Goal: Navigation & Orientation: Understand site structure

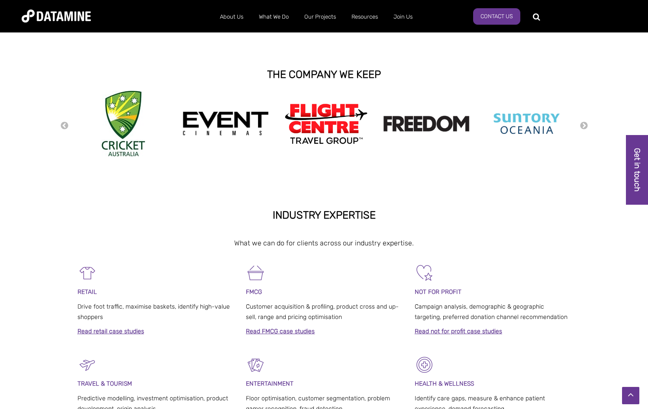
scroll to position [189, 0]
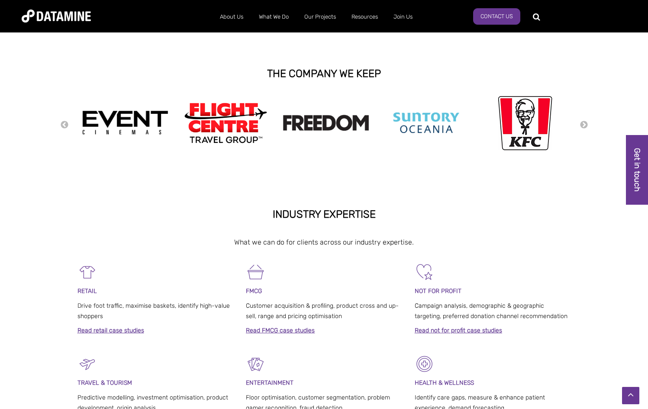
click at [256, 329] on link "Read FMCG case studies" at bounding box center [280, 330] width 69 height 7
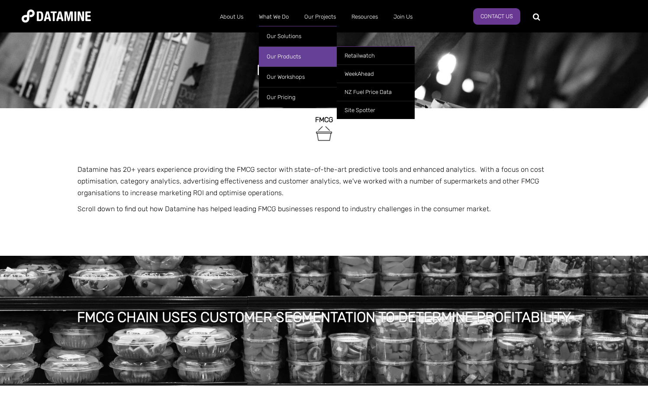
click at [277, 55] on link "Our Products" at bounding box center [298, 56] width 78 height 20
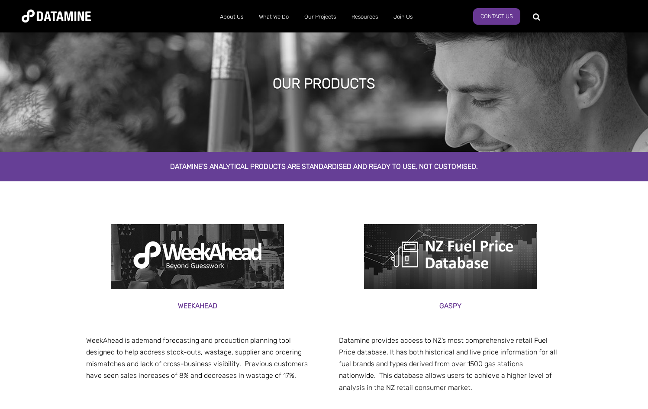
scroll to position [12, 0]
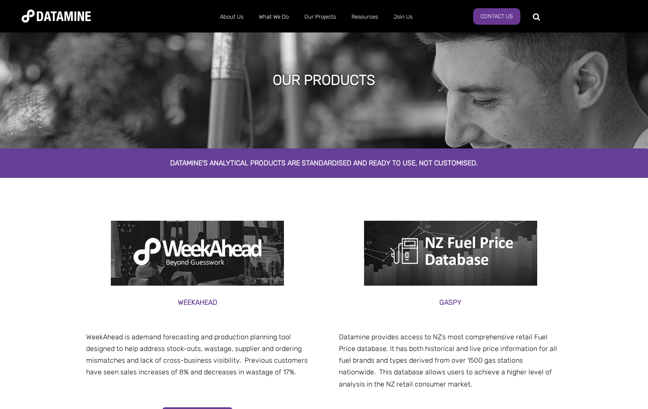
click at [454, 265] on img at bounding box center [450, 253] width 173 height 65
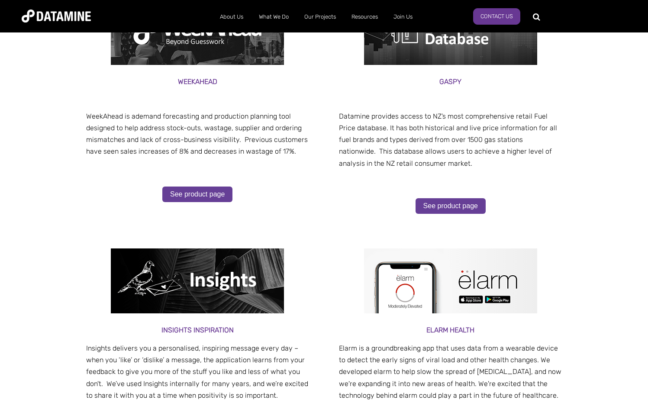
scroll to position [237, 0]
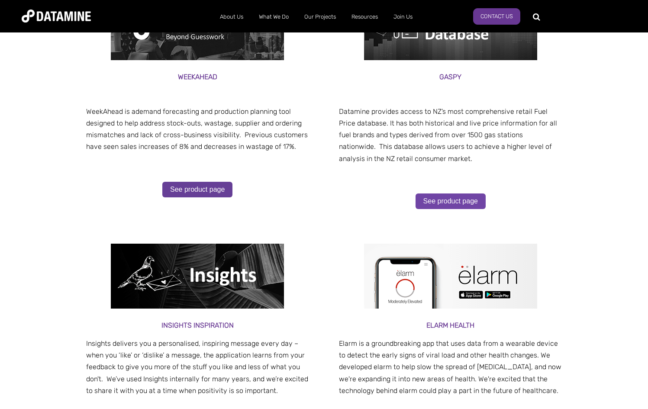
click at [451, 204] on link "See product page" at bounding box center [451, 202] width 70 height 16
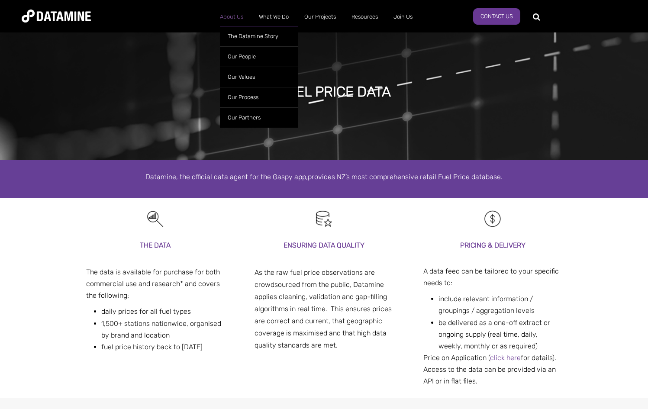
click at [233, 19] on link "About Us" at bounding box center [231, 17] width 39 height 23
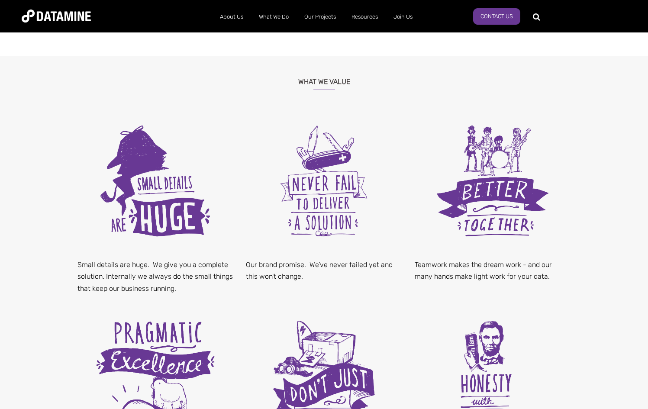
scroll to position [336, 0]
